Goal: Transaction & Acquisition: Obtain resource

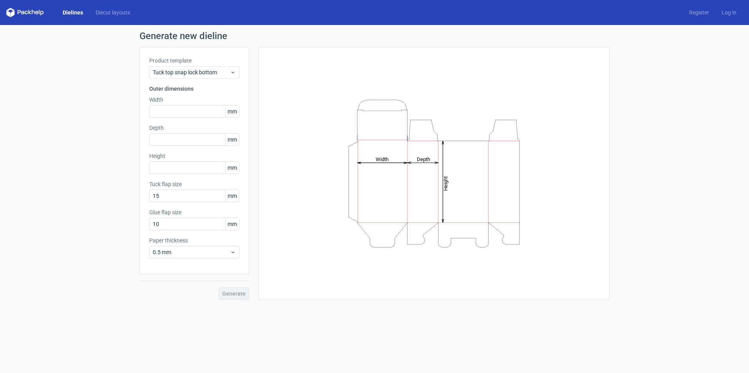
click at [178, 105] on div "Width mm" at bounding box center [194, 107] width 90 height 22
click at [170, 113] on input "text" at bounding box center [194, 111] width 90 height 13
type input "225"
type input "145"
type input "184"
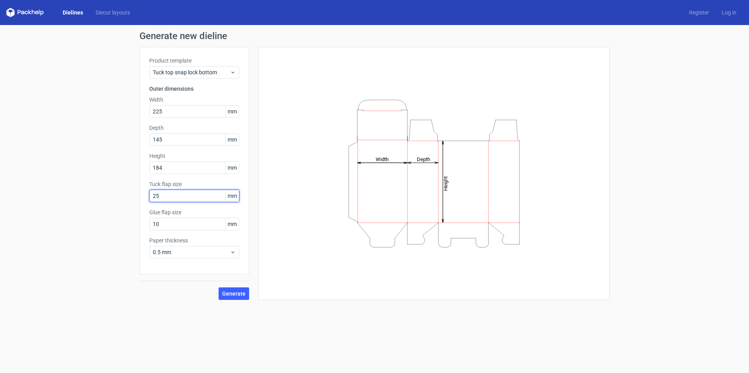
type input "25"
type input "20"
drag, startPoint x: 221, startPoint y: 288, endPoint x: 225, endPoint y: 290, distance: 4.2
click at [222, 288] on button "Generate" at bounding box center [233, 294] width 31 height 13
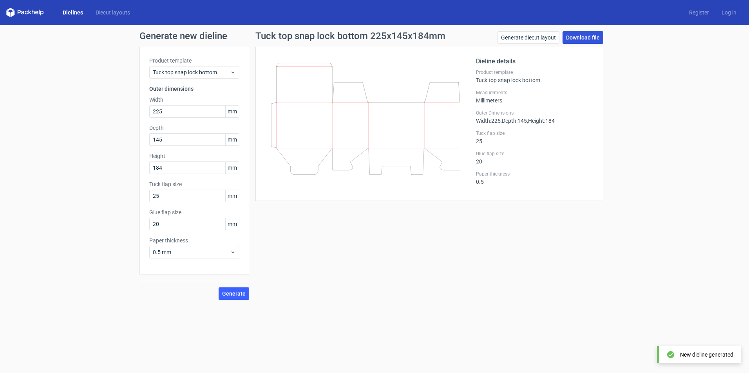
click at [584, 37] on link "Download file" at bounding box center [582, 37] width 41 height 13
